Goal: Navigation & Orientation: Find specific page/section

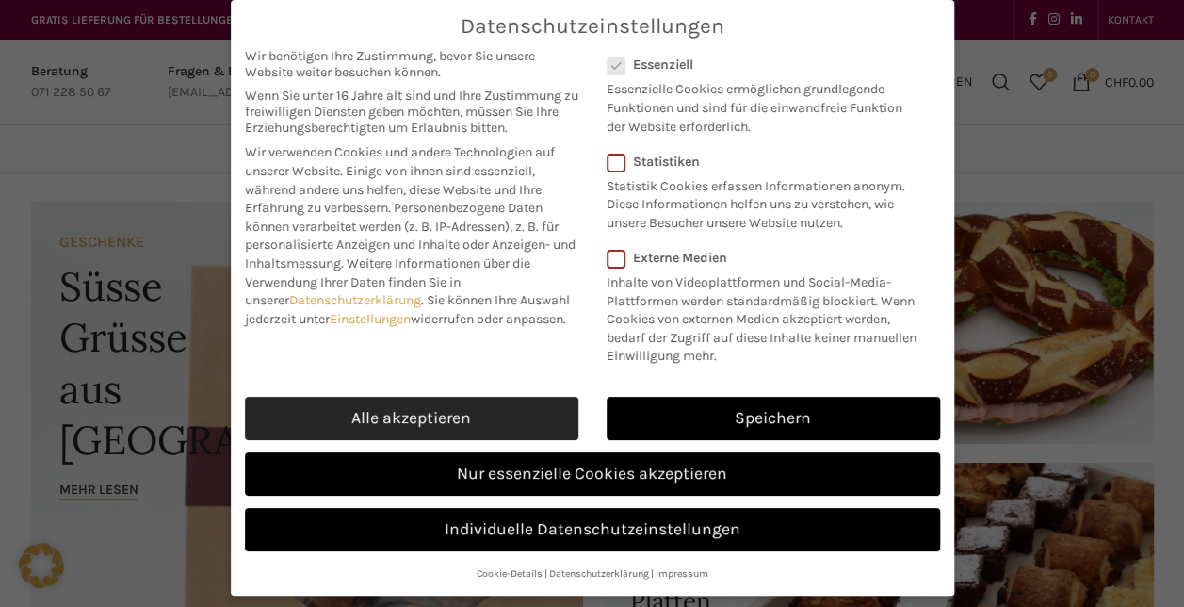
click at [488, 416] on link "Alle akzeptieren" at bounding box center [412, 418] width 334 height 43
checkbox input "true"
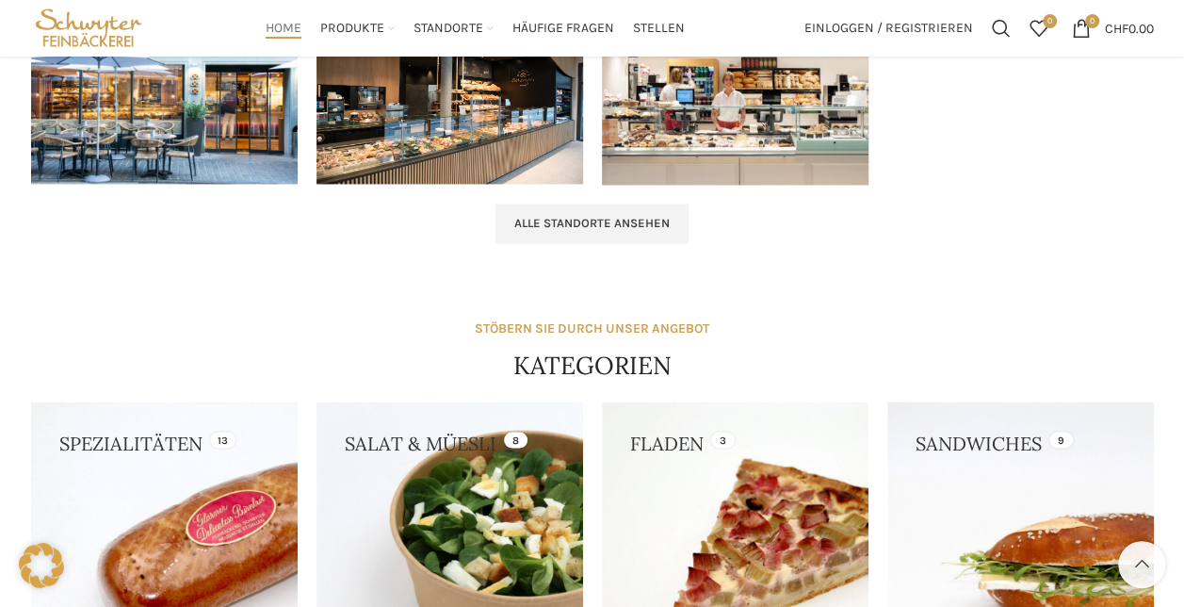
scroll to position [1319, 0]
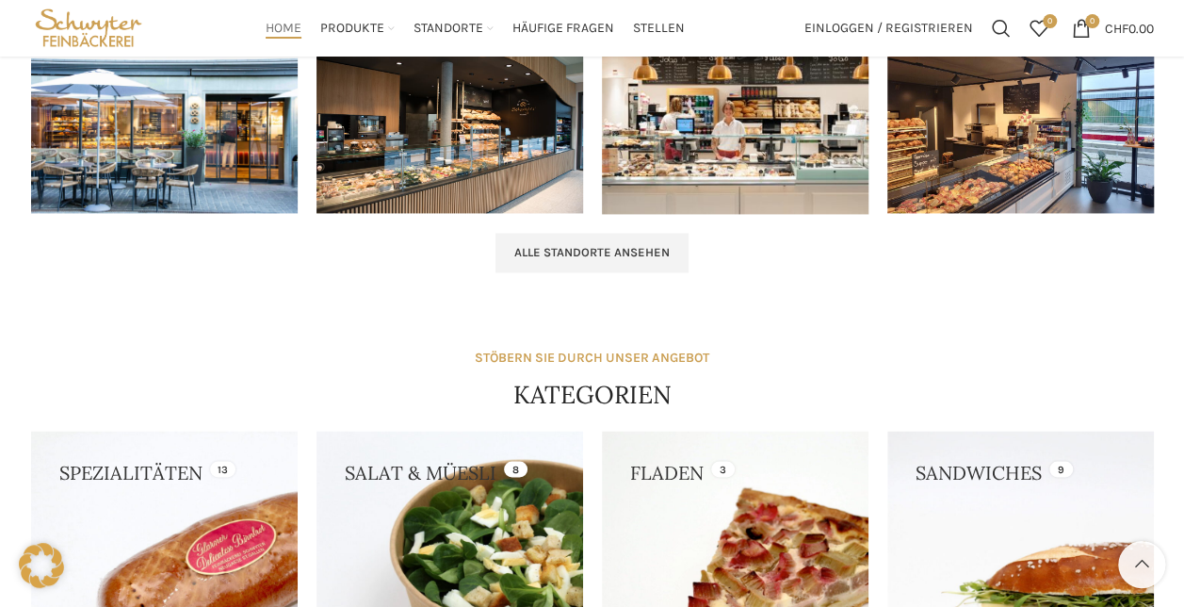
click at [1037, 154] on img at bounding box center [1021, 125] width 267 height 178
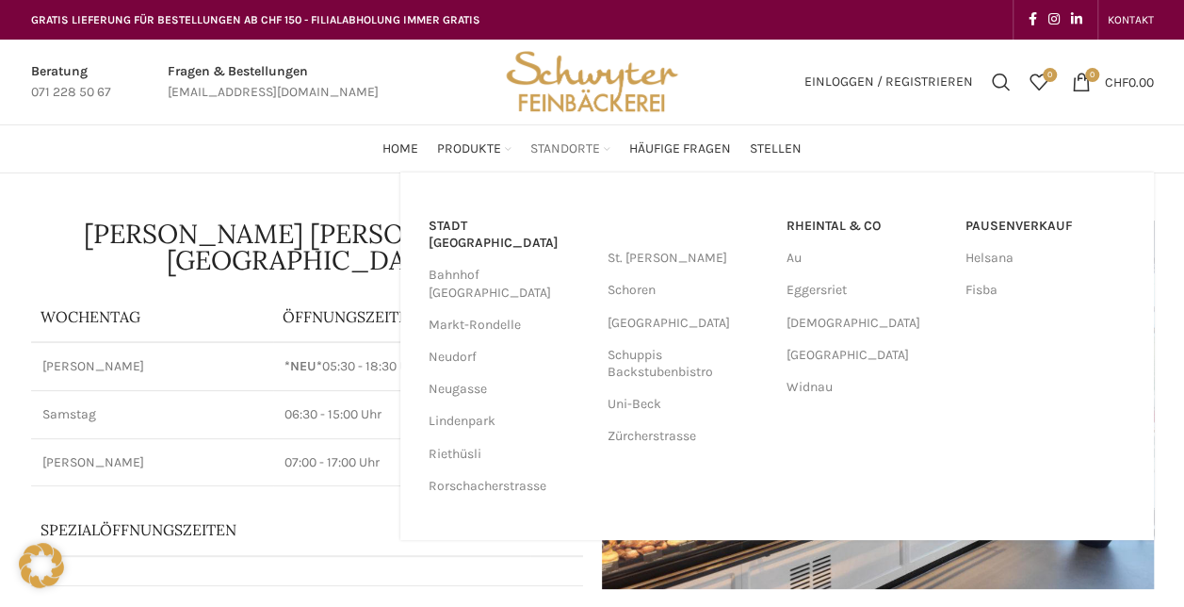
click at [569, 138] on link "Standorte" at bounding box center [570, 149] width 80 height 38
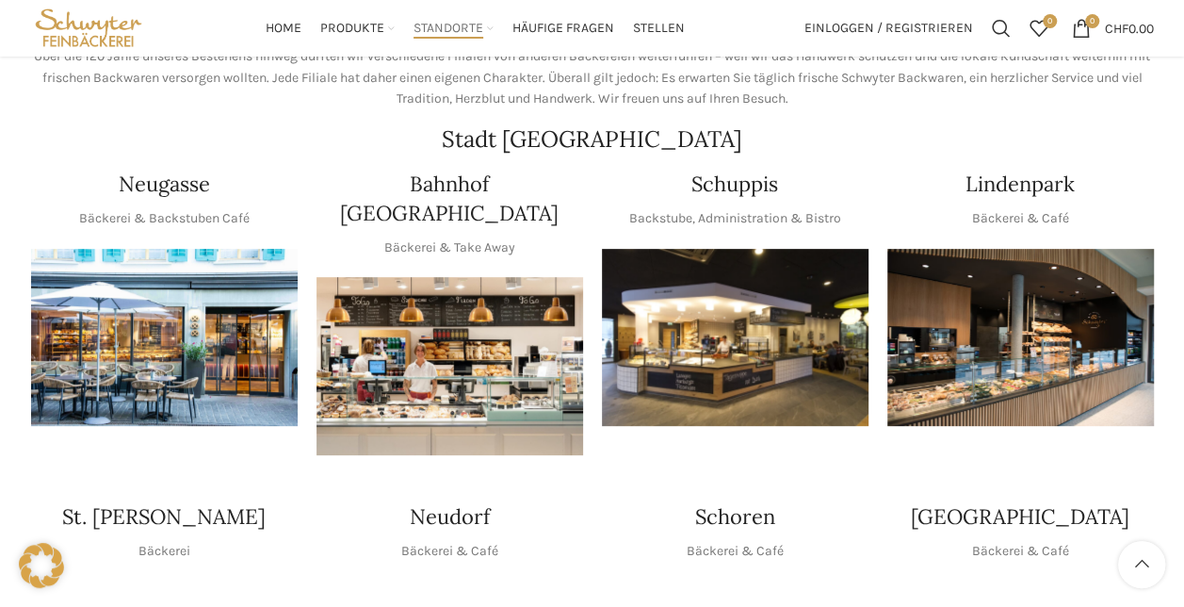
scroll to position [9, 0]
